Goal: Find specific page/section: Find specific page/section

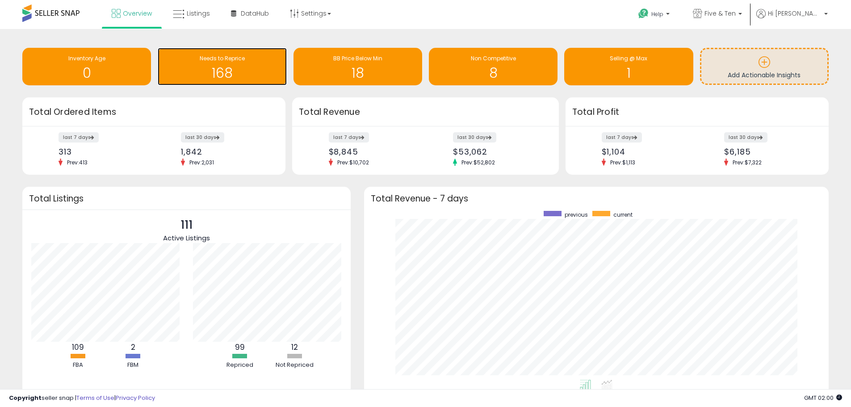
click at [227, 57] on span "Needs to Reprice" at bounding box center [222, 58] width 45 height 8
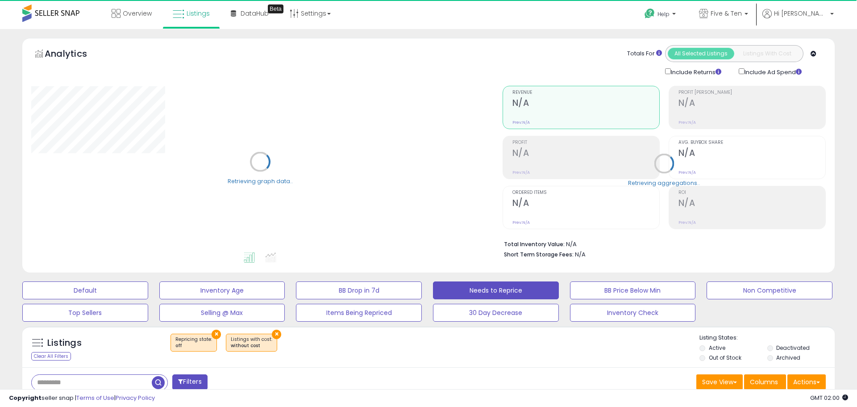
select select "**"
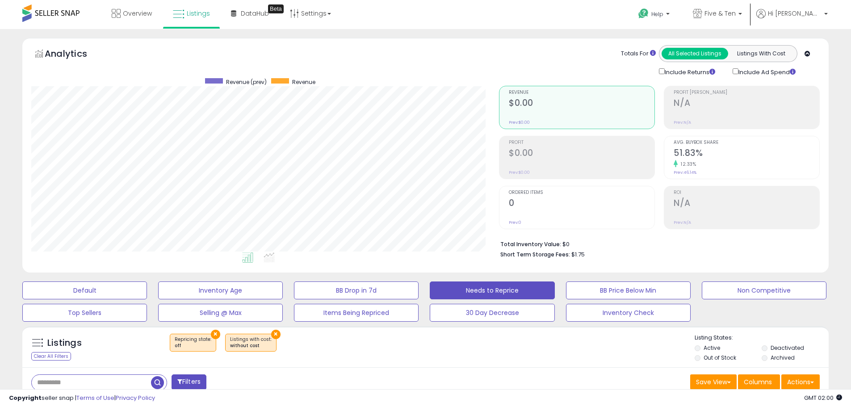
click at [198, 383] on button "Filters" at bounding box center [188, 382] width 35 height 16
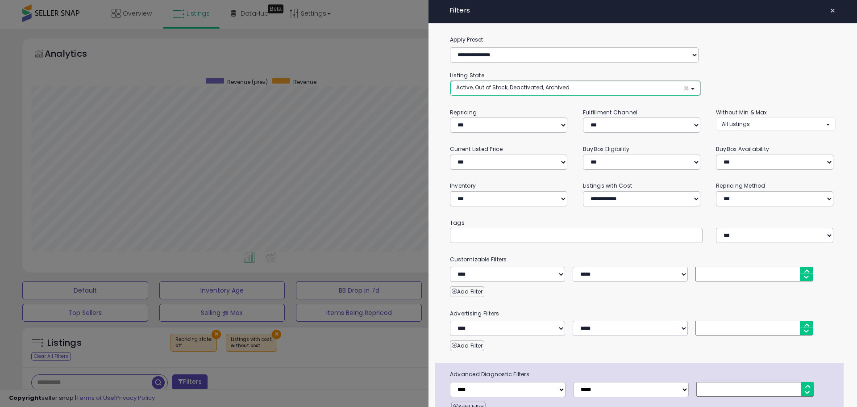
click at [522, 88] on span "Active, Out of Stock, Deactivated, Archived" at bounding box center [512, 87] width 113 height 8
drag, startPoint x: 484, startPoint y: 135, endPoint x: 479, endPoint y: 146, distance: 12.0
click at [483, 136] on span "Deactivated" at bounding box center [478, 138] width 33 height 8
select select "**********"
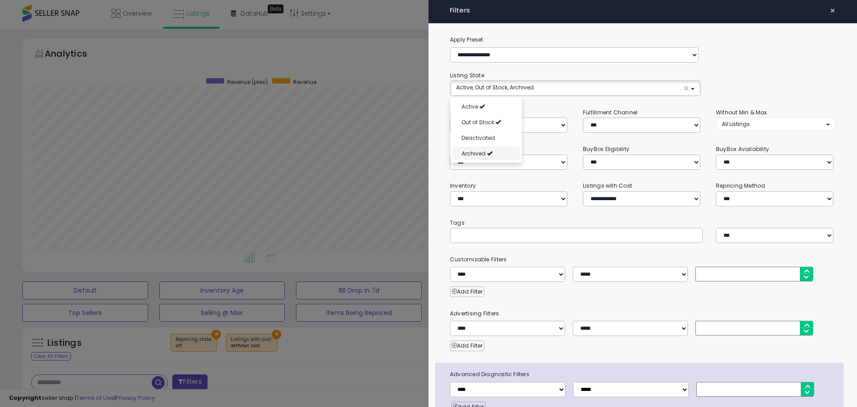
click at [478, 152] on span "Archived" at bounding box center [474, 154] width 24 height 8
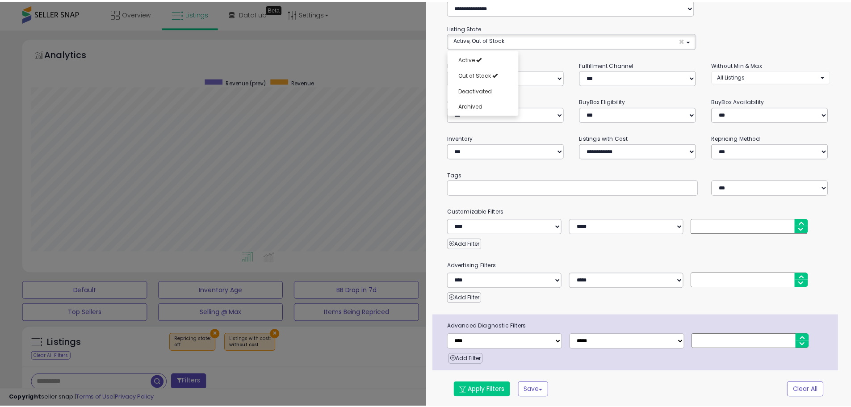
scroll to position [48, 0]
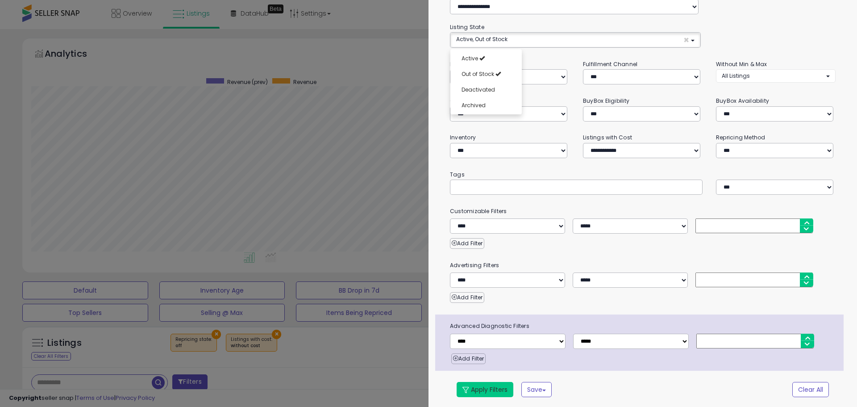
click at [495, 389] on button "Apply Filters" at bounding box center [485, 389] width 57 height 15
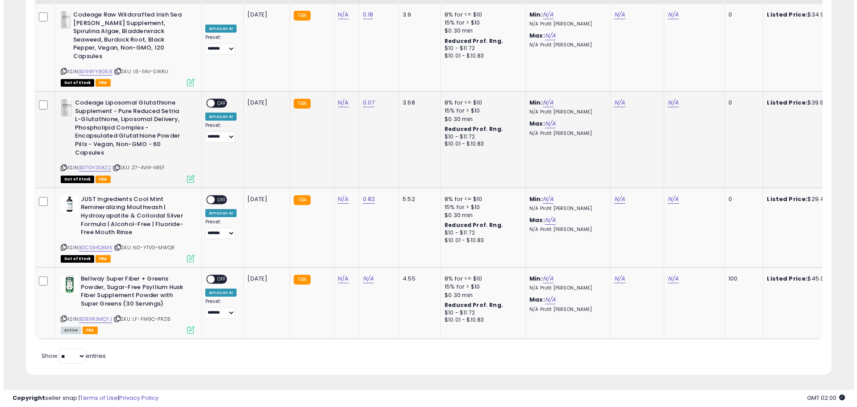
scroll to position [0, 0]
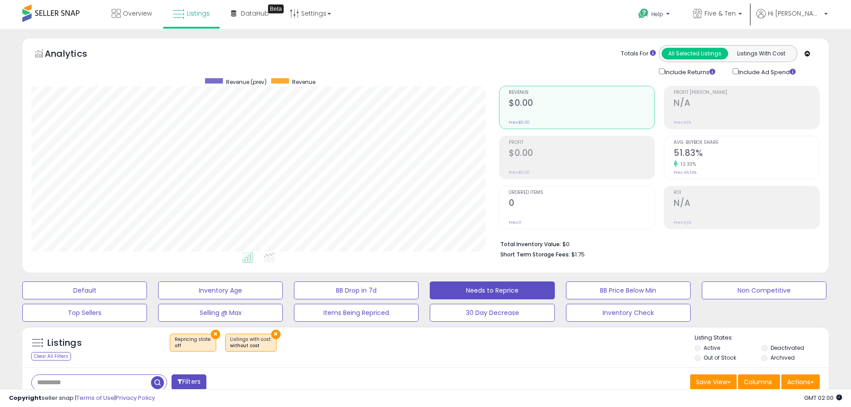
click at [205, 380] on button "Filters" at bounding box center [188, 382] width 35 height 16
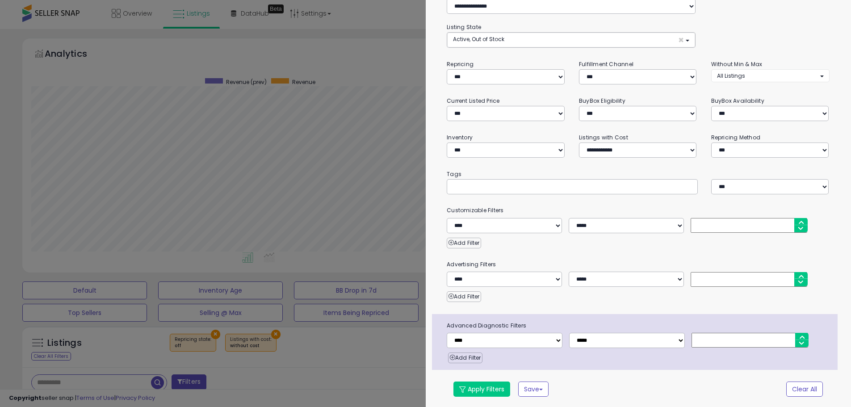
scroll to position [183, 471]
click at [290, 382] on div at bounding box center [428, 203] width 857 height 407
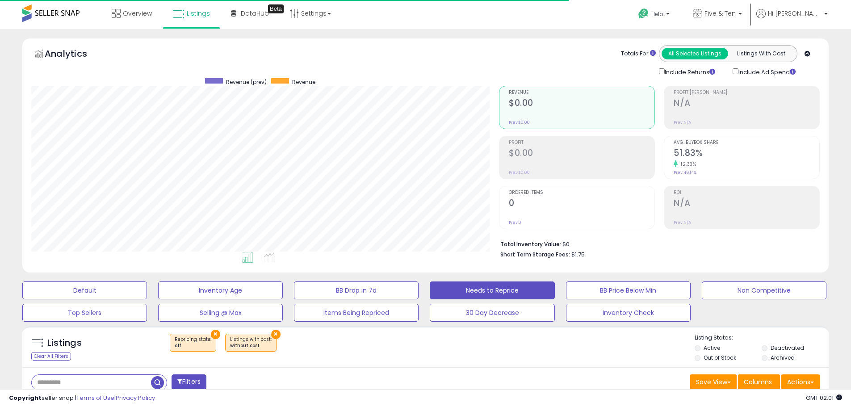
scroll to position [446301, 446016]
